Goal: Transaction & Acquisition: Purchase product/service

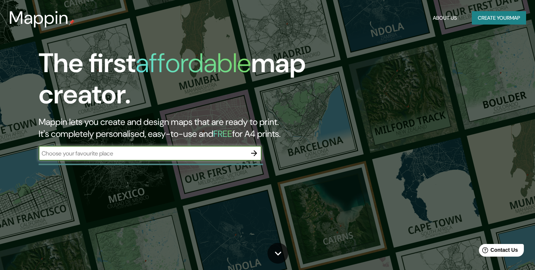
click at [498, 20] on button "Create your map" at bounding box center [499, 18] width 54 height 14
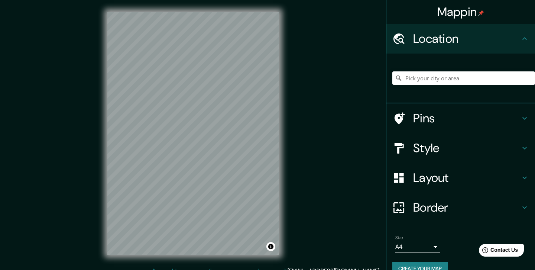
click at [500, 41] on h4 "Location" at bounding box center [467, 38] width 107 height 15
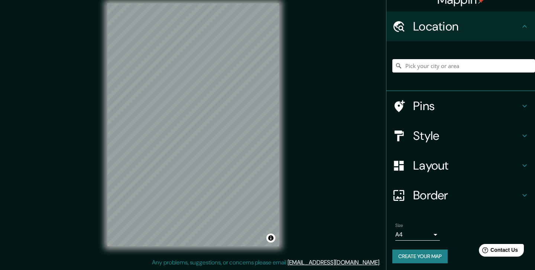
scroll to position [9, 0]
click at [450, 165] on h4 "Layout" at bounding box center [467, 165] width 107 height 15
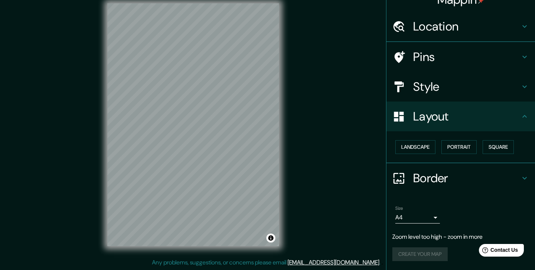
scroll to position [10, 0]
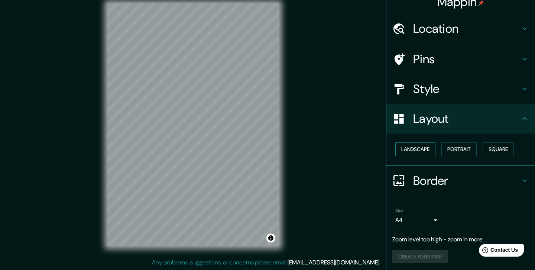
click at [430, 149] on button "Landscape" at bounding box center [416, 149] width 40 height 14
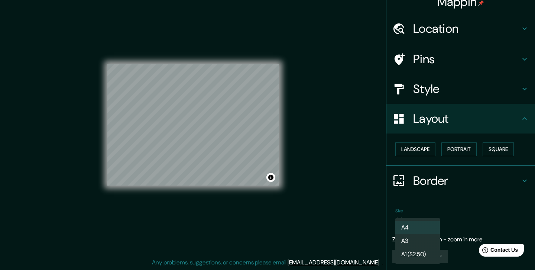
click at [434, 221] on body "Mappin Location Pins Style Layout Landscape Portrait Square Border Choose a bor…" at bounding box center [267, 126] width 535 height 270
click at [429, 240] on li "A3" at bounding box center [418, 240] width 45 height 13
type input "a4"
click at [476, 120] on h4 "Layout" at bounding box center [467, 118] width 107 height 15
click at [415, 219] on body "Mappin Location Pins Style Layout Landscape Portrait Square Border Choose a bor…" at bounding box center [267, 126] width 535 height 270
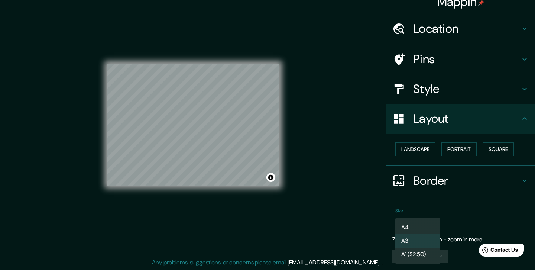
click at [456, 199] on div at bounding box center [267, 135] width 535 height 270
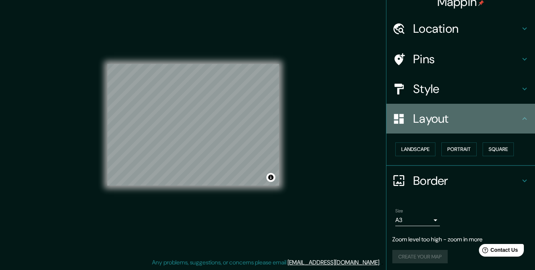
click at [434, 107] on div "Layout" at bounding box center [461, 119] width 149 height 30
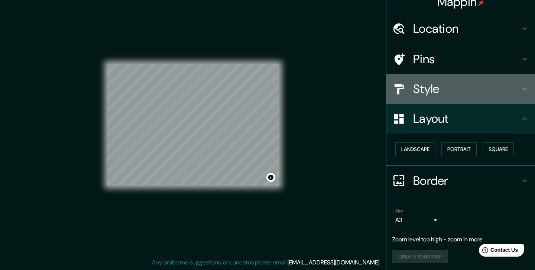
click at [432, 90] on h4 "Style" at bounding box center [467, 88] width 107 height 15
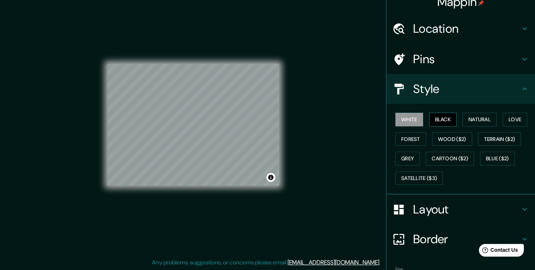
click at [444, 121] on button "Black" at bounding box center [443, 120] width 28 height 14
click at [429, 172] on button "Satellite ($3)" at bounding box center [420, 178] width 48 height 14
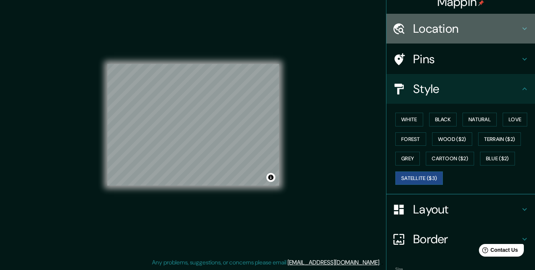
click at [482, 39] on div "Location" at bounding box center [461, 29] width 149 height 30
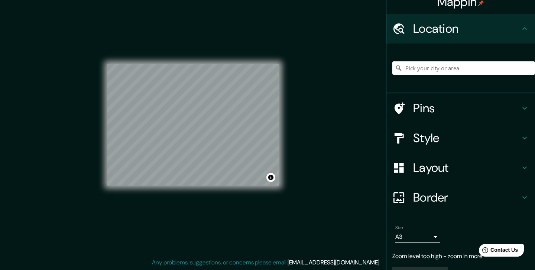
click at [482, 39] on div "Location" at bounding box center [461, 29] width 149 height 30
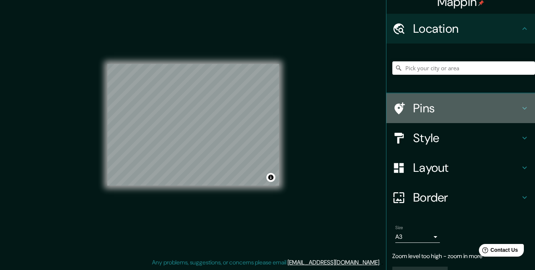
click at [480, 101] on h4 "Pins" at bounding box center [467, 108] width 107 height 15
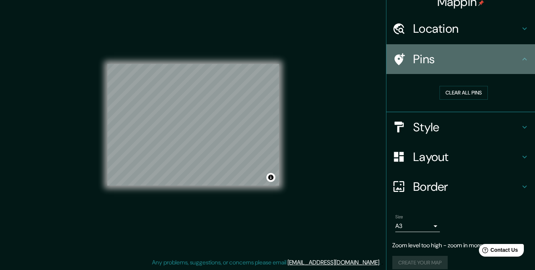
click at [498, 66] on div "Pins" at bounding box center [461, 59] width 149 height 30
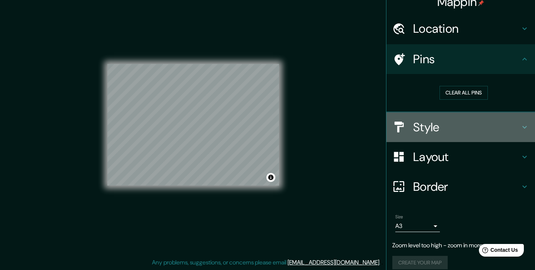
click at [473, 120] on h4 "Style" at bounding box center [467, 127] width 107 height 15
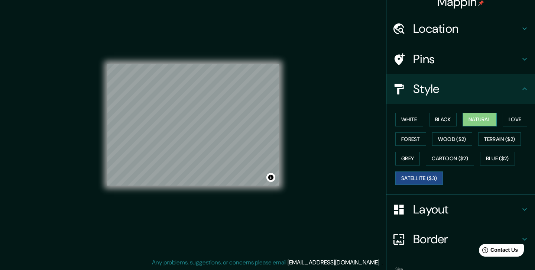
click at [489, 119] on button "Natural" at bounding box center [480, 120] width 34 height 14
click at [513, 119] on button "Love" at bounding box center [515, 120] width 25 height 14
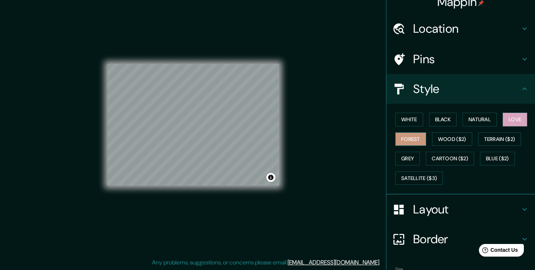
click at [409, 135] on button "Forest" at bounding box center [411, 139] width 31 height 14
click at [455, 133] on button "Wood ($2)" at bounding box center [452, 139] width 40 height 14
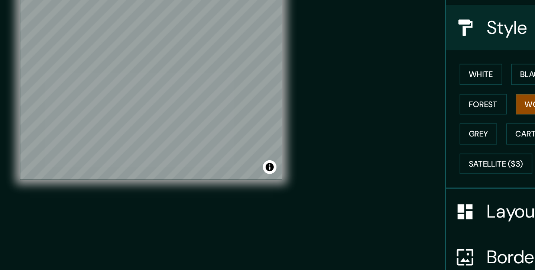
scroll to position [9, 0]
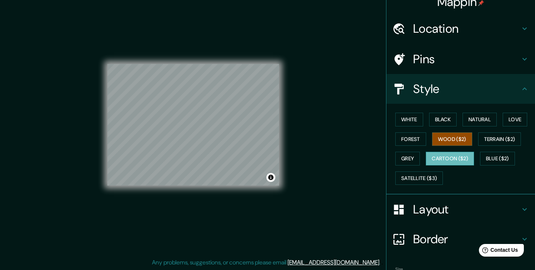
click at [474, 159] on button "Cartoon ($2)" at bounding box center [450, 159] width 48 height 14
click at [490, 160] on button "Blue ($2)" at bounding box center [497, 159] width 35 height 14
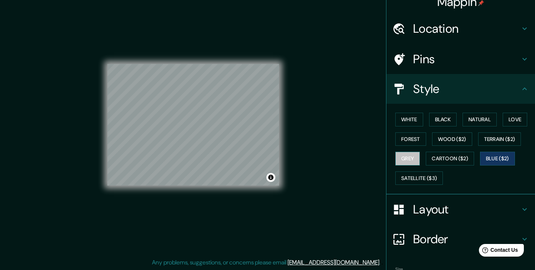
click at [417, 157] on button "Grey" at bounding box center [408, 159] width 25 height 14
